Goal: Information Seeking & Learning: Understand process/instructions

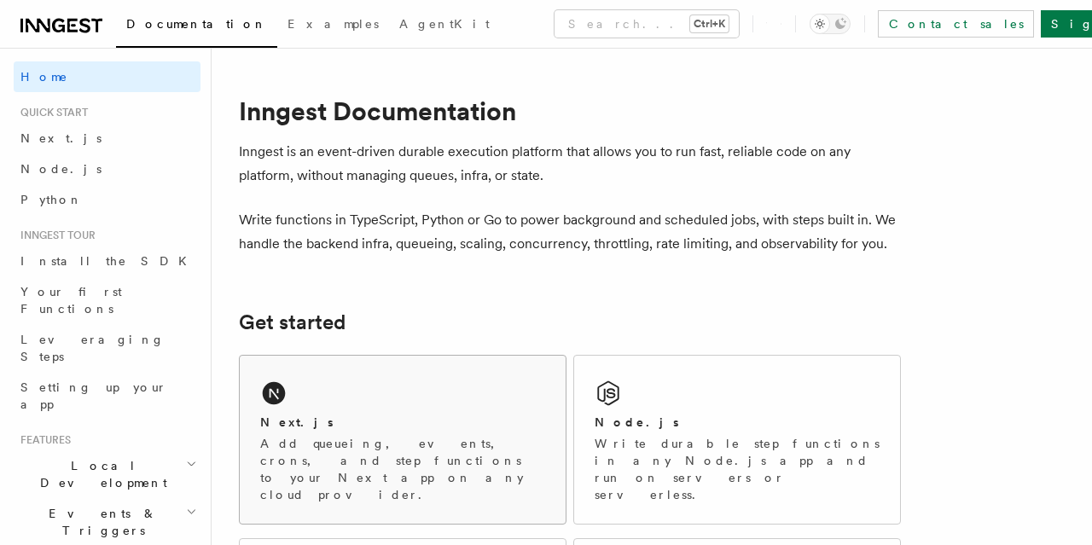
scroll to position [177, 0]
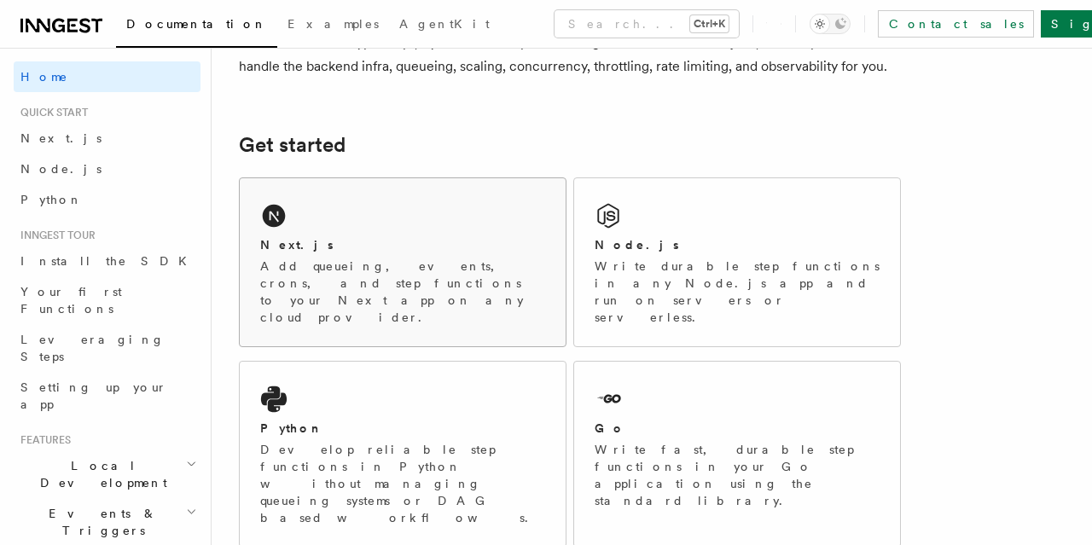
click at [414, 189] on div "Next.js Add queueing, events, crons, and step functions to your Next app on any…" at bounding box center [403, 262] width 326 height 168
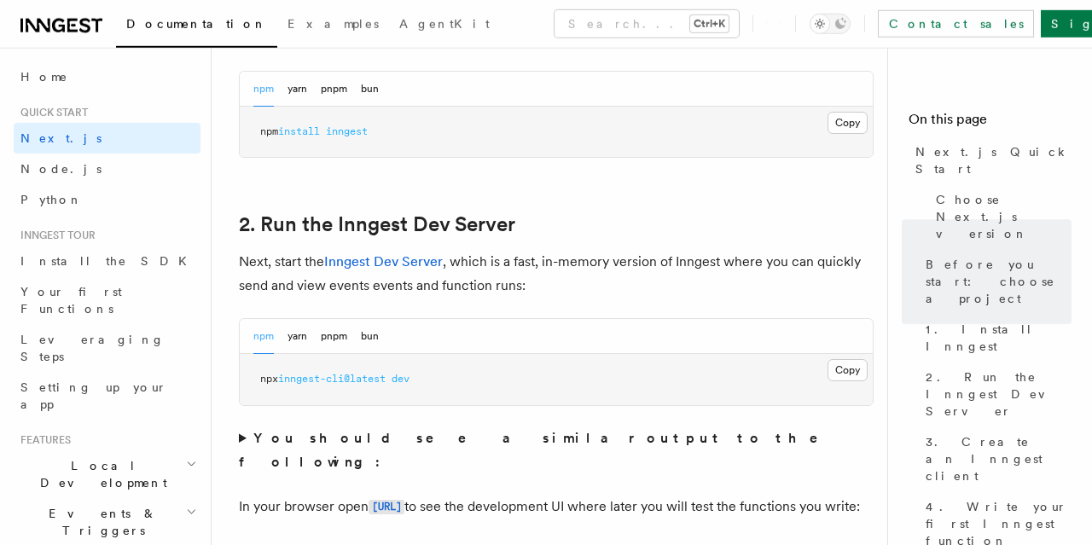
scroll to position [1124, 0]
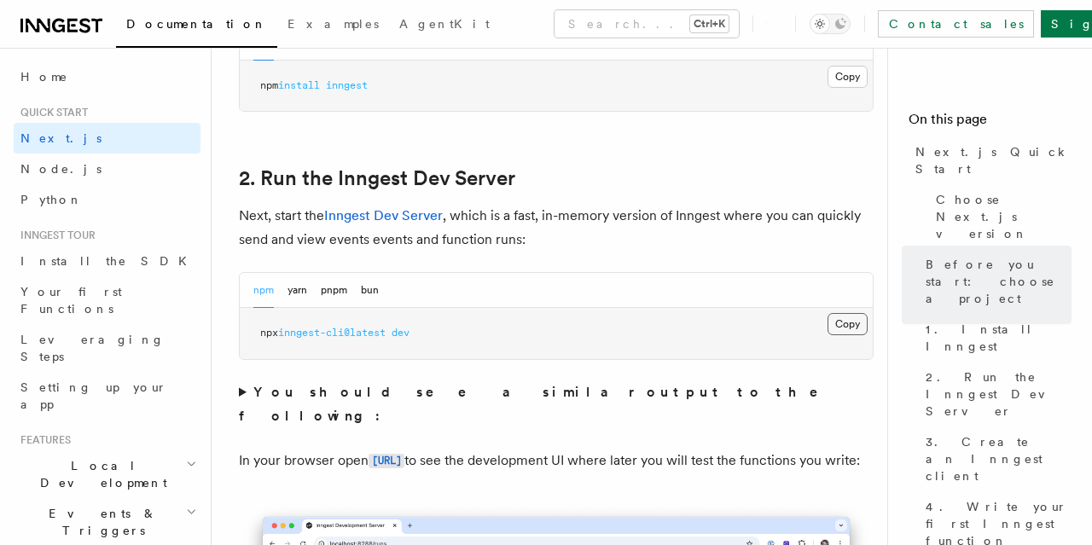
drag, startPoint x: 866, startPoint y: 324, endPoint x: 859, endPoint y: 331, distance: 9.7
click at [866, 327] on button "Copy Copied" at bounding box center [848, 324] width 40 height 22
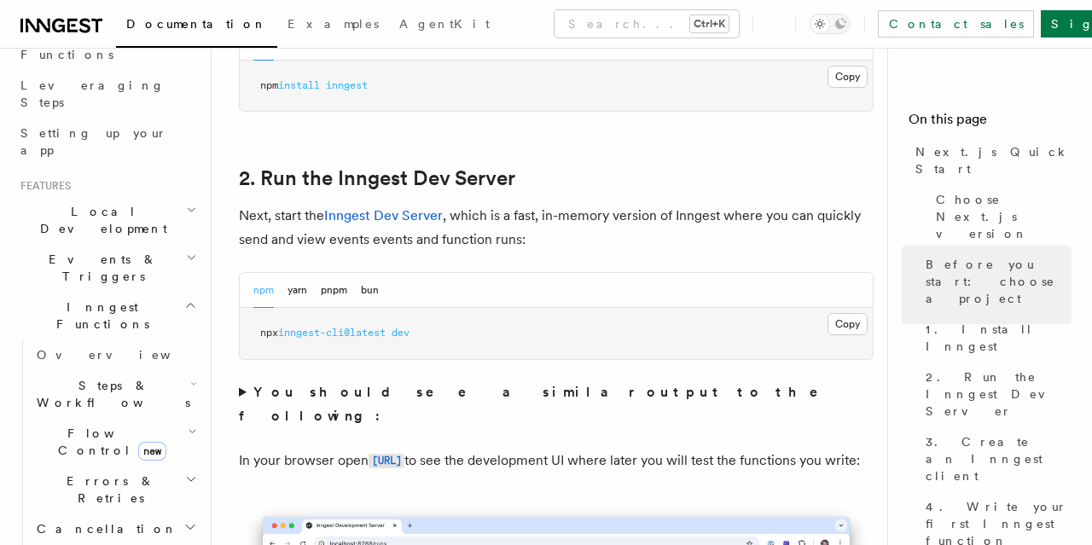
scroll to position [264, 0]
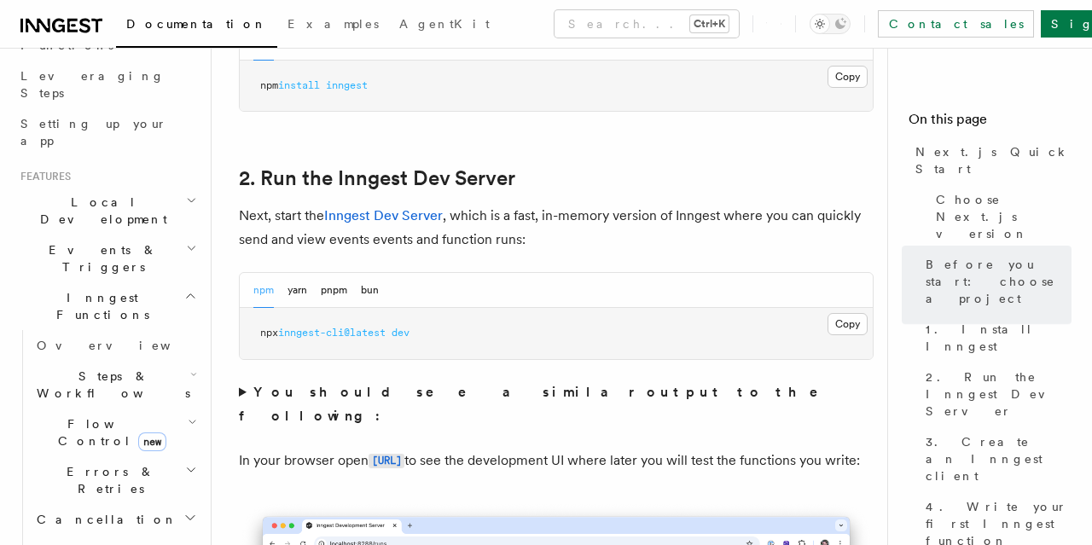
click at [178, 361] on h2 "Steps & Workflows" at bounding box center [115, 385] width 171 height 48
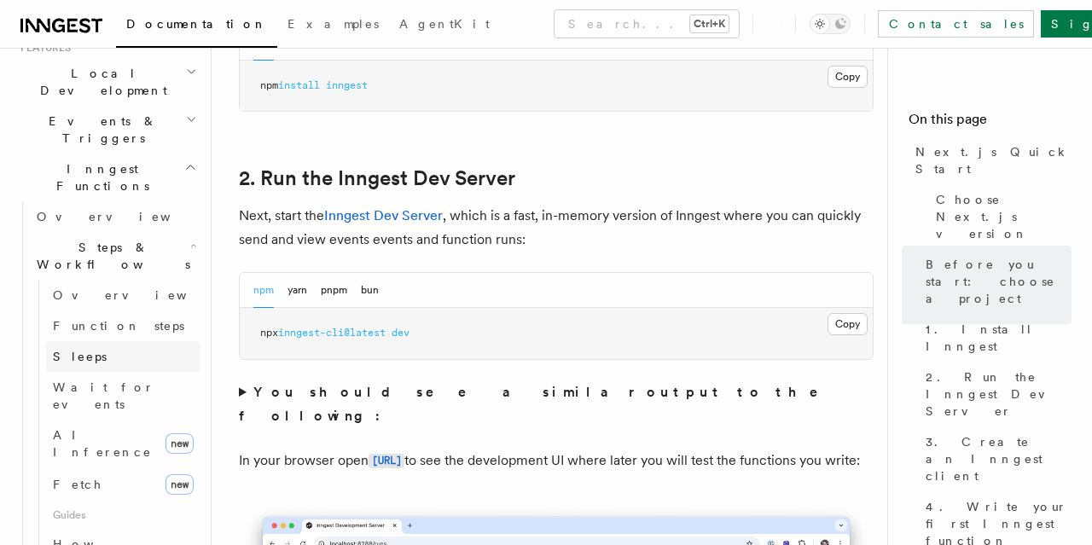
scroll to position [396, 0]
click at [117, 425] on span "AI Inference" at bounding box center [102, 440] width 99 height 31
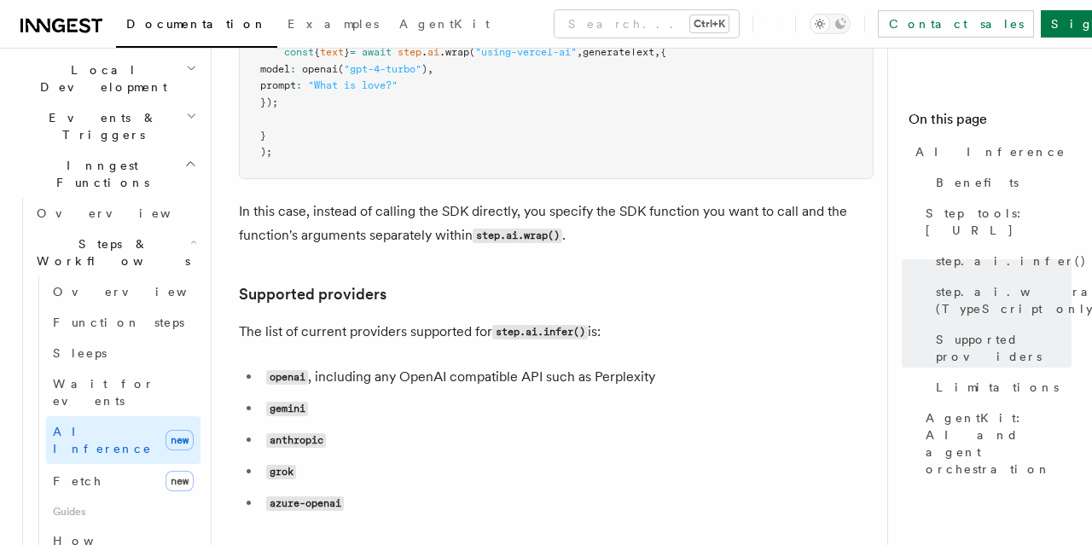
scroll to position [2307, 0]
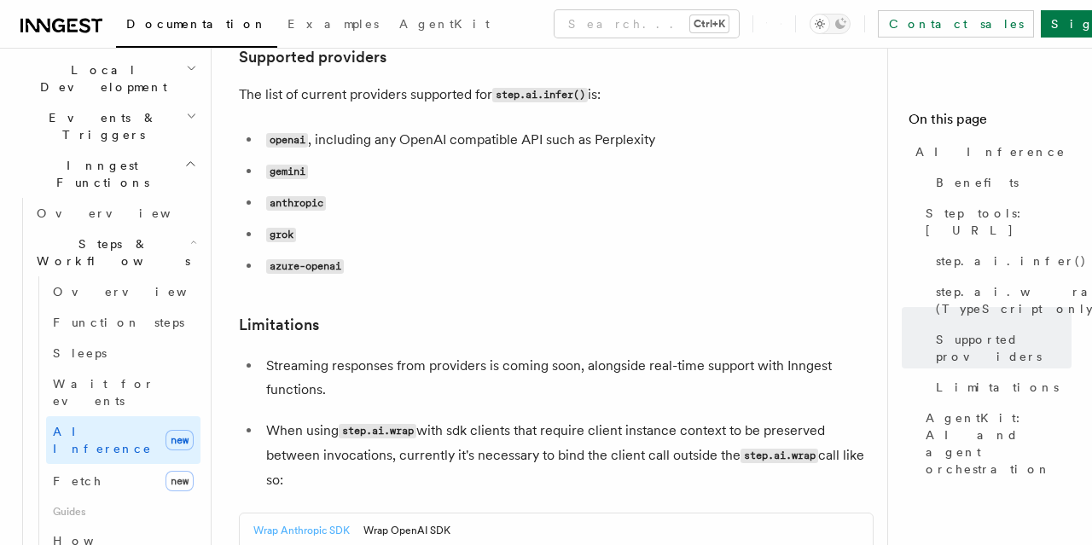
click at [277, 228] on code "grok" at bounding box center [281, 235] width 30 height 15
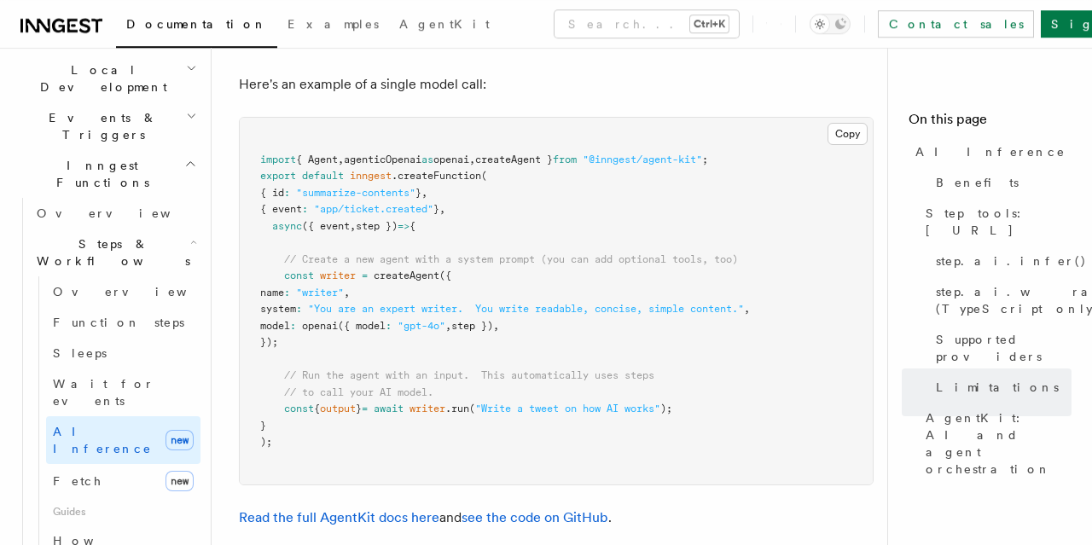
scroll to position [5205, 0]
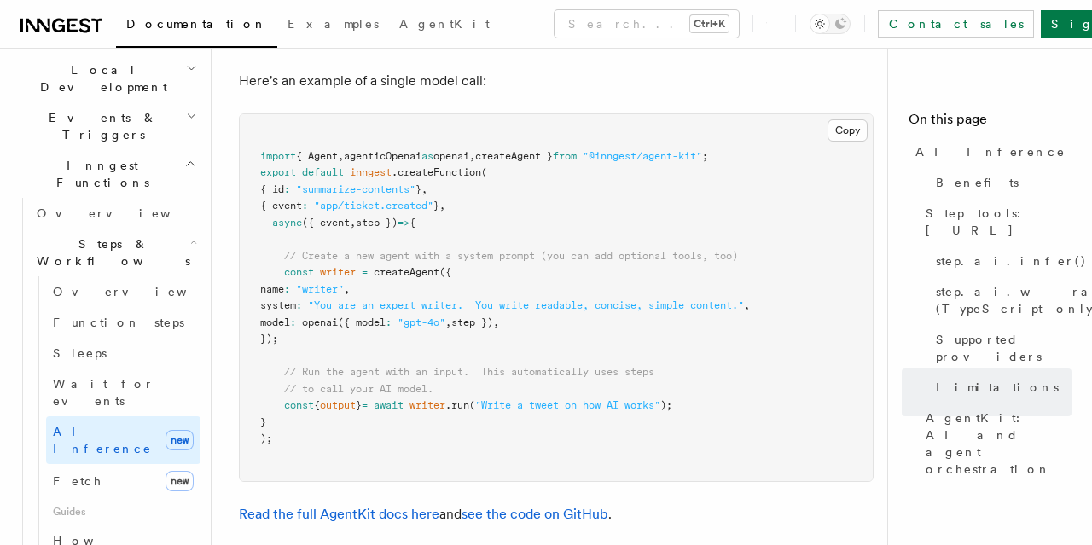
click at [528, 150] on span "createAgent }" at bounding box center [514, 156] width 78 height 12
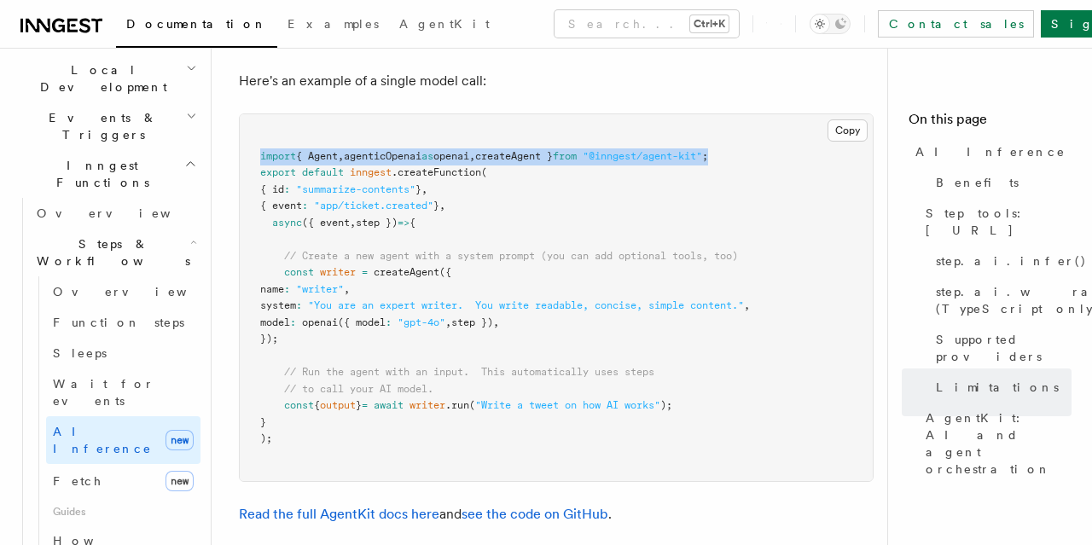
click at [528, 150] on span "createAgent }" at bounding box center [514, 156] width 78 height 12
copy code "import { Agent , agenticOpenai as openai , createAgent } from "@inngest/agent-k…"
drag, startPoint x: 285, startPoint y: 241, endPoint x: 310, endPoint y: 313, distance: 75.8
click at [310, 313] on pre "import { Agent , agenticOpenai as openai , createAgent } from "@inngest/agent-k…" at bounding box center [556, 297] width 633 height 367
copy code "const writer = createAgent ({ name : "writer" , system : "You are an expert wri…"
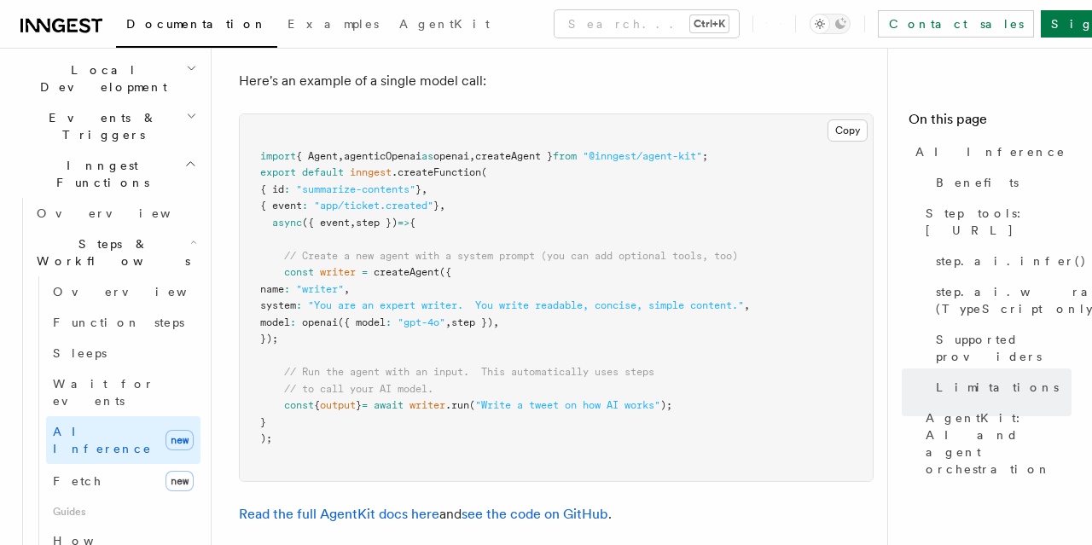
click at [617, 171] on pre "import { Agent , agenticOpenai as openai , createAgent } from "@inngest/agent-k…" at bounding box center [556, 297] width 633 height 367
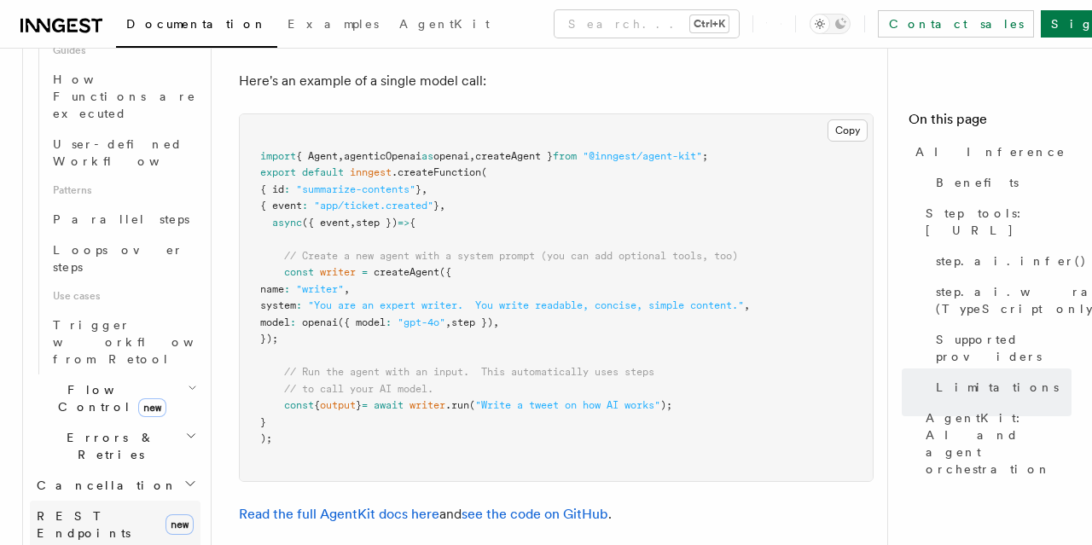
scroll to position [594, 0]
